Goal: Browse casually: Explore the website without a specific task or goal

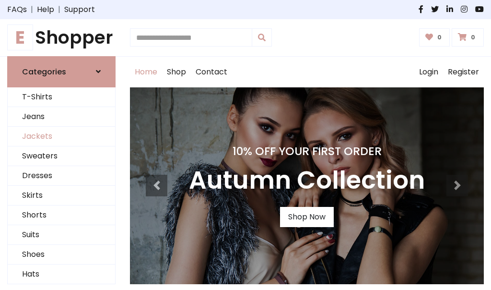
click at [61, 136] on link "Jackets" at bounding box center [61, 137] width 107 height 20
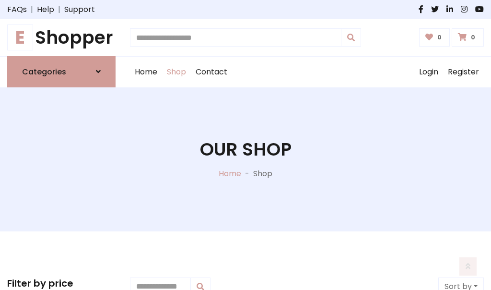
scroll to position [433, 0]
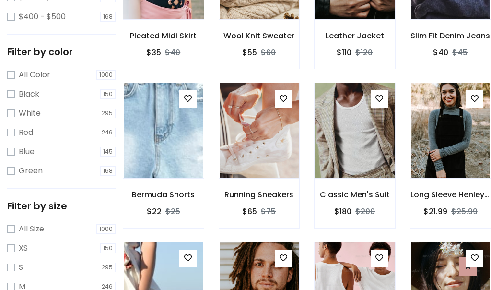
scroll to position [48, 0]
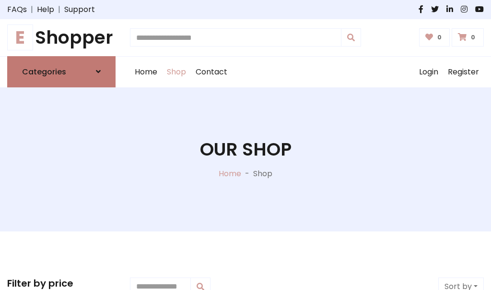
click at [61, 71] on h6 "Categories" at bounding box center [44, 71] width 44 height 9
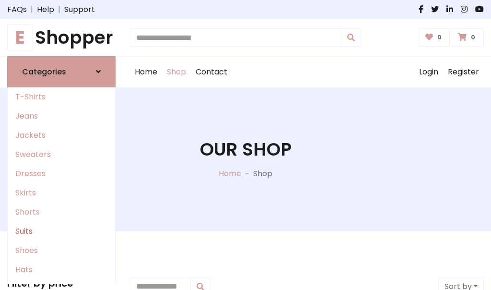
click at [61, 231] on link "Suits" at bounding box center [61, 230] width 107 height 19
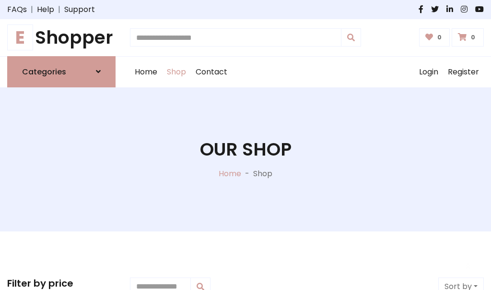
scroll to position [693, 0]
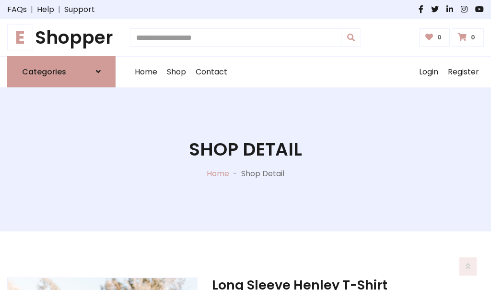
scroll to position [896, 0]
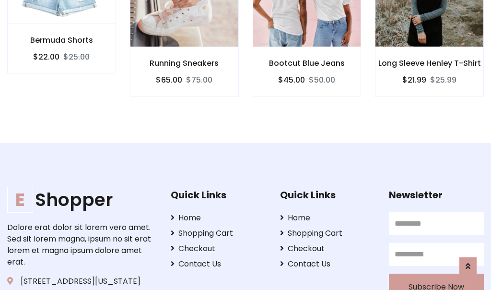
scroll to position [895, 0]
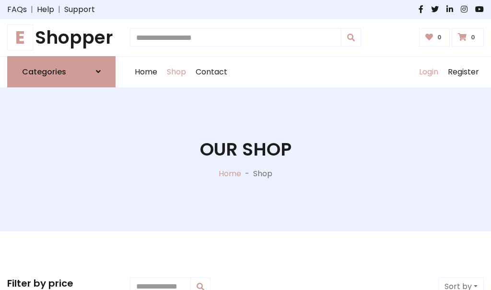
click at [428, 71] on link "Login" at bounding box center [428, 72] width 29 height 31
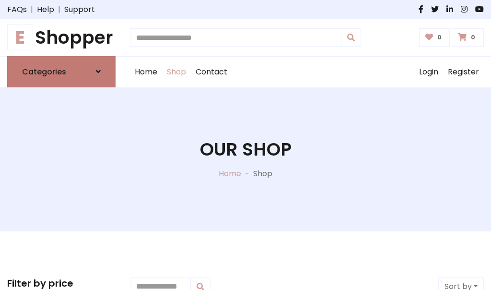
click at [98, 71] on icon at bounding box center [98, 72] width 5 height 8
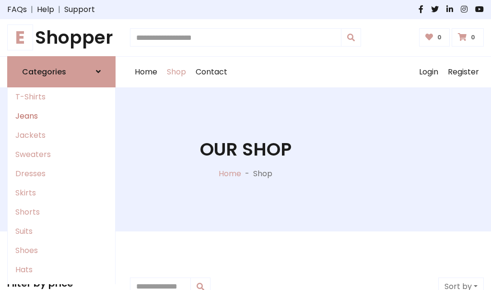
click at [61, 116] on link "Jeans" at bounding box center [61, 115] width 107 height 19
